Goal: Check status: Check status

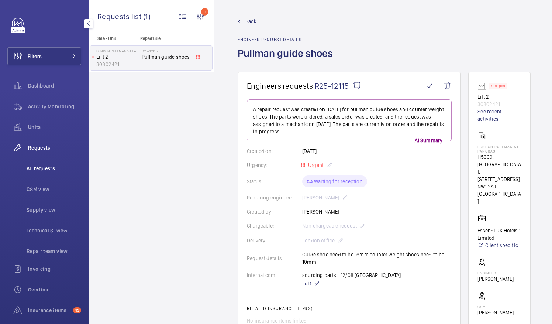
scroll to position [6, 0]
click at [42, 165] on span "All requests" at bounding box center [54, 168] width 55 height 7
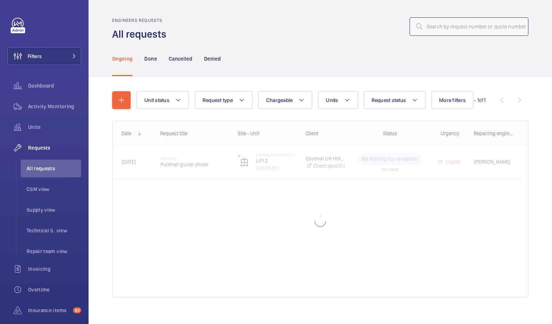
click at [430, 29] on input "text" at bounding box center [469, 26] width 119 height 18
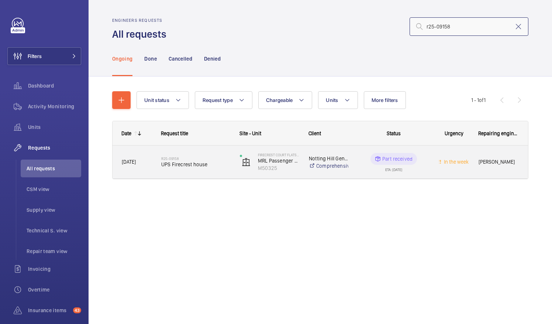
type input "r25-09158"
click at [202, 162] on span "UPS Firecrest house" at bounding box center [195, 164] width 69 height 7
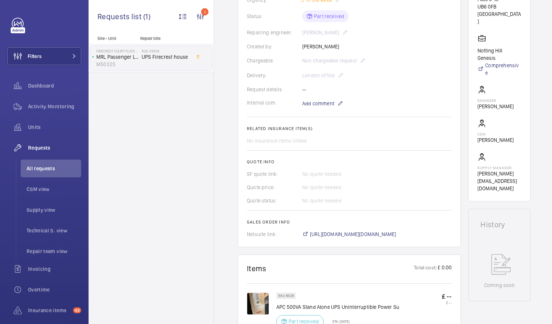
scroll to position [167, 0]
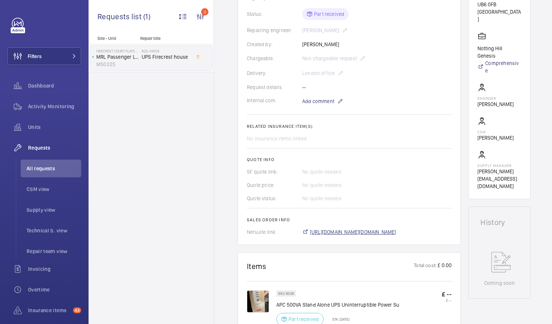
click at [379, 232] on span "[URL][DOMAIN_NAME][DOMAIN_NAME]" at bounding box center [353, 231] width 86 height 7
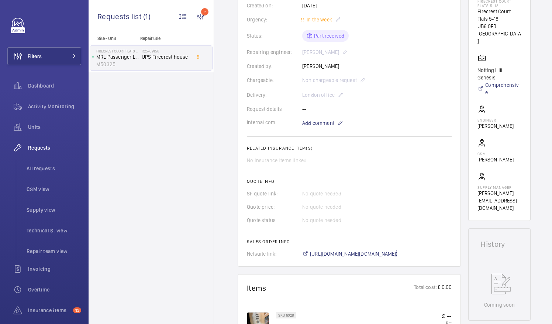
scroll to position [143, 0]
